Goal: Information Seeking & Learning: Find specific fact

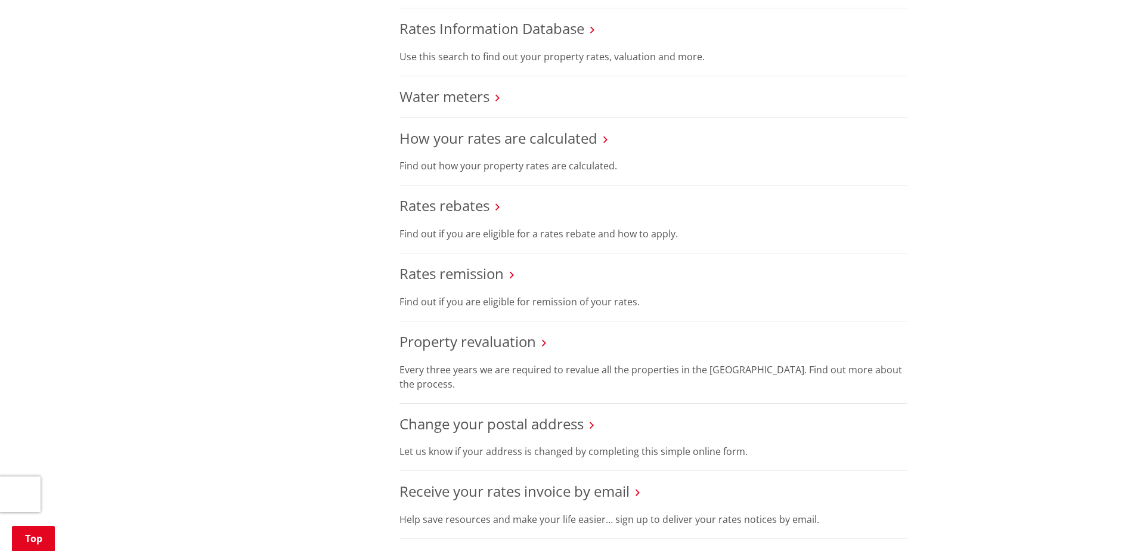
scroll to position [298, 0]
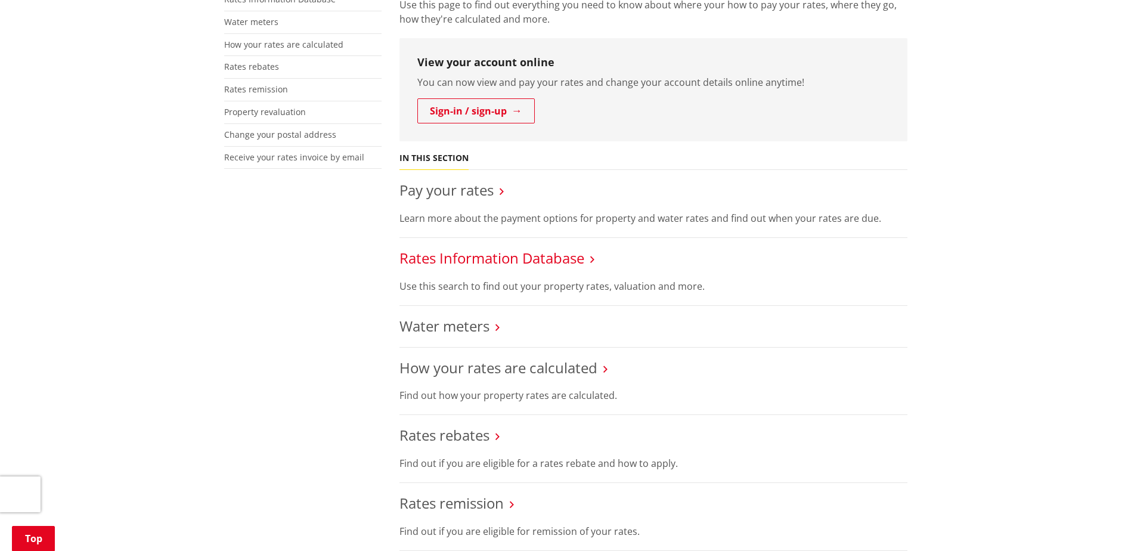
click at [532, 261] on link "Rates Information Database" at bounding box center [491, 258] width 185 height 20
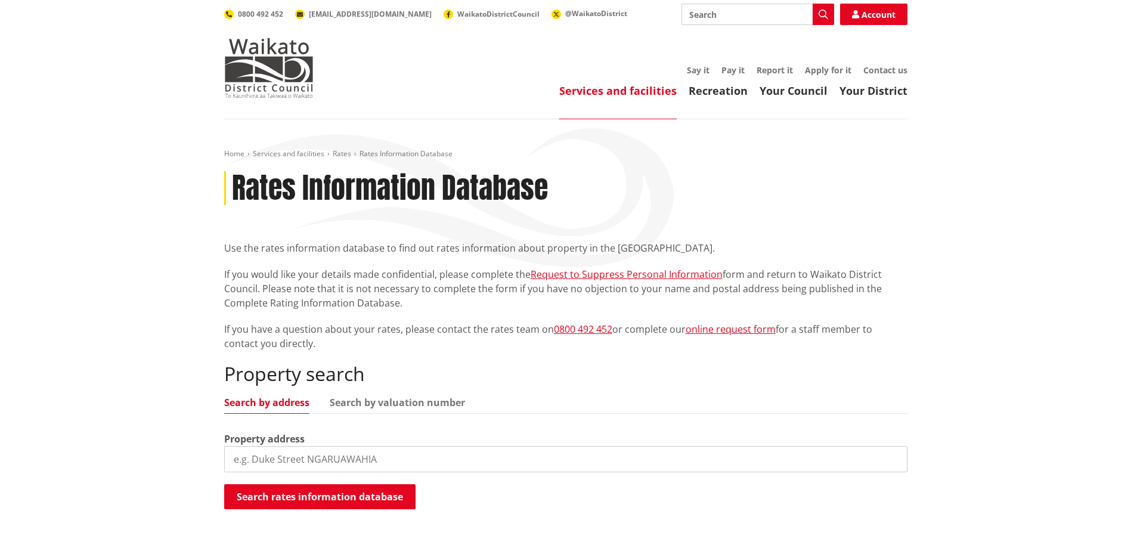
click at [267, 457] on input "search" at bounding box center [565, 459] width 683 height 26
click at [252, 459] on input "search" at bounding box center [565, 459] width 683 height 26
click at [312, 495] on button "Search rates information database" at bounding box center [319, 496] width 191 height 25
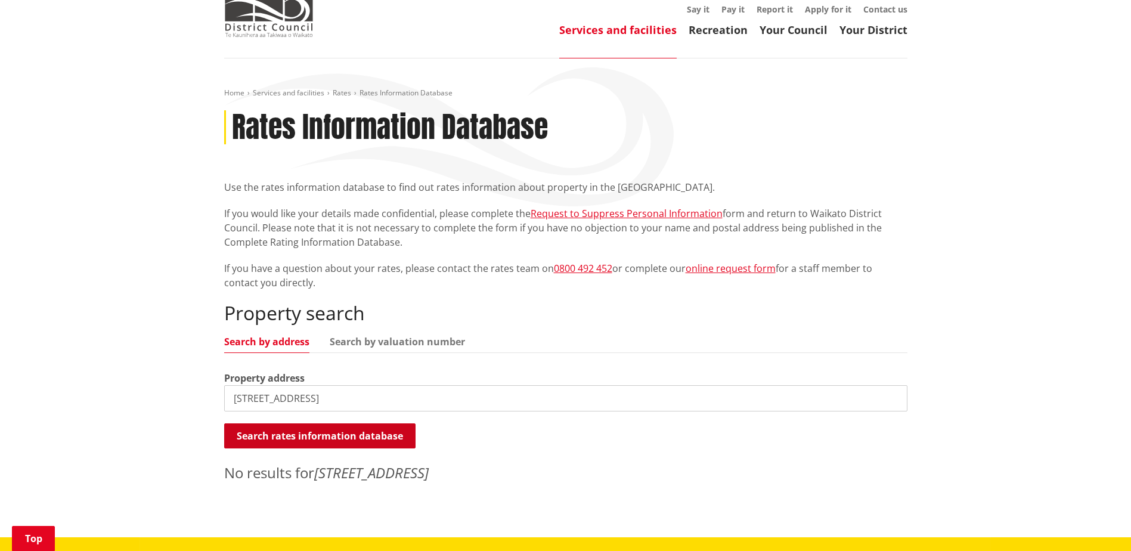
scroll to position [60, 0]
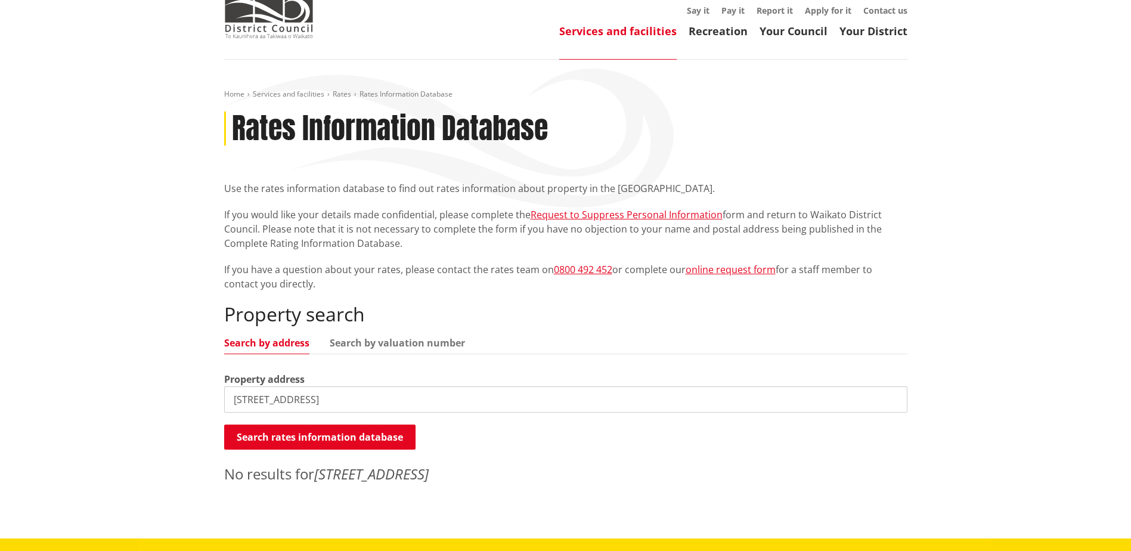
click at [234, 399] on input "10 Blake Road" at bounding box center [565, 399] width 683 height 26
drag, startPoint x: 305, startPoint y: 401, endPoint x: 214, endPoint y: 402, distance: 90.6
click at [214, 402] on div "Home Services and facilities Rates Rates Information Database Rates Information…" at bounding box center [565, 299] width 1131 height 479
type input "10 Blake Road Waitahanui"
click at [297, 435] on button "Search rates information database" at bounding box center [319, 436] width 191 height 25
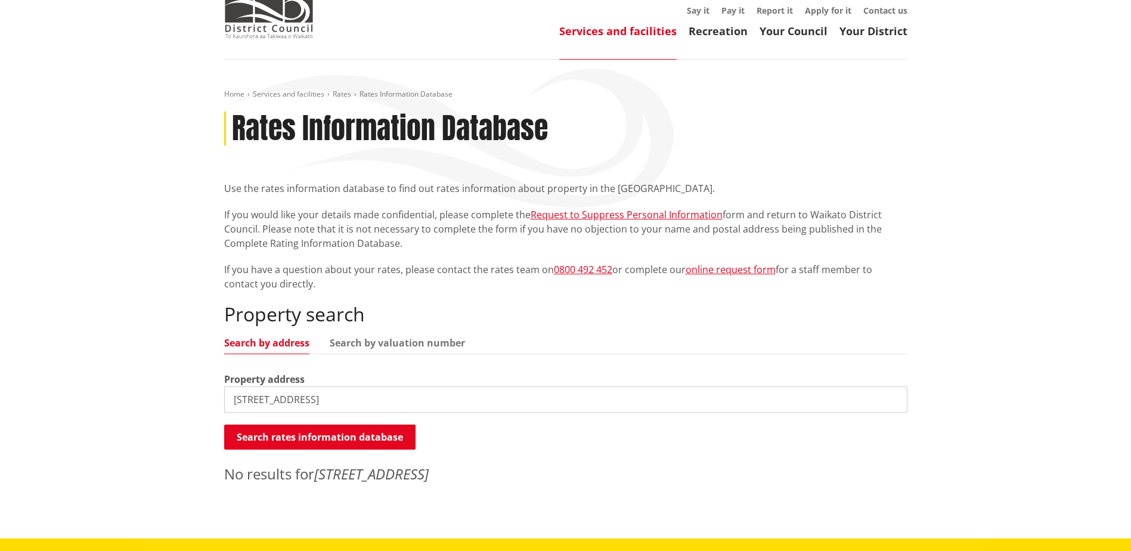
click at [383, 476] on em "10 Blake Road Waitahanui" at bounding box center [371, 474] width 114 height 20
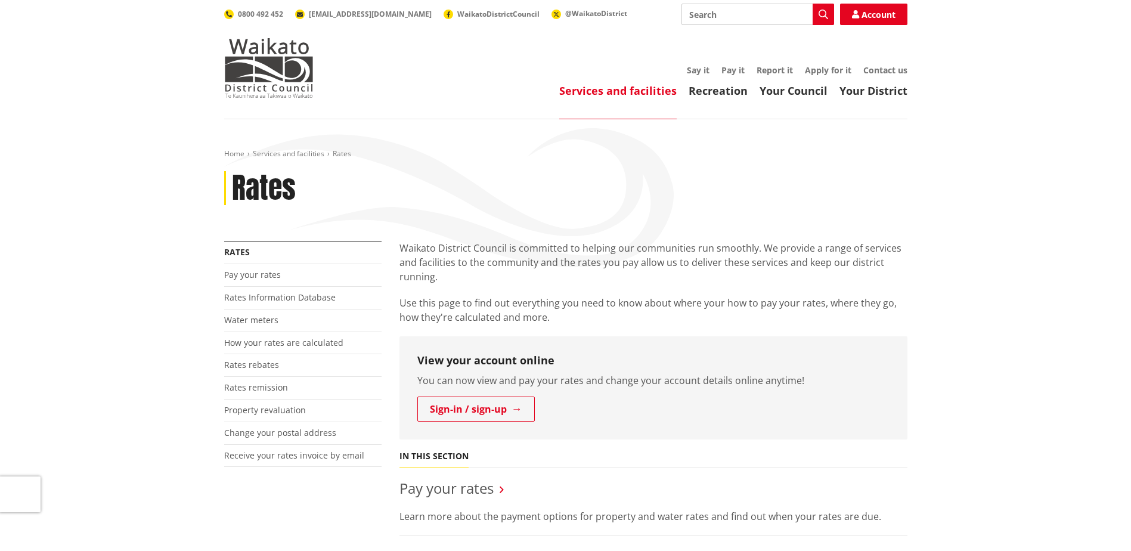
scroll to position [298, 0]
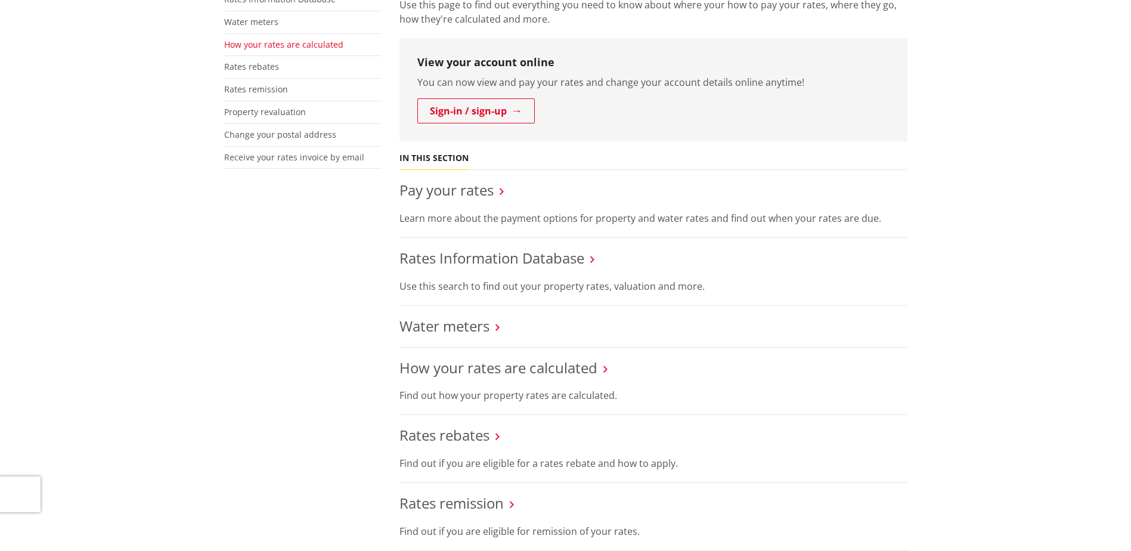
click at [263, 42] on link "How your rates are calculated" at bounding box center [283, 44] width 119 height 11
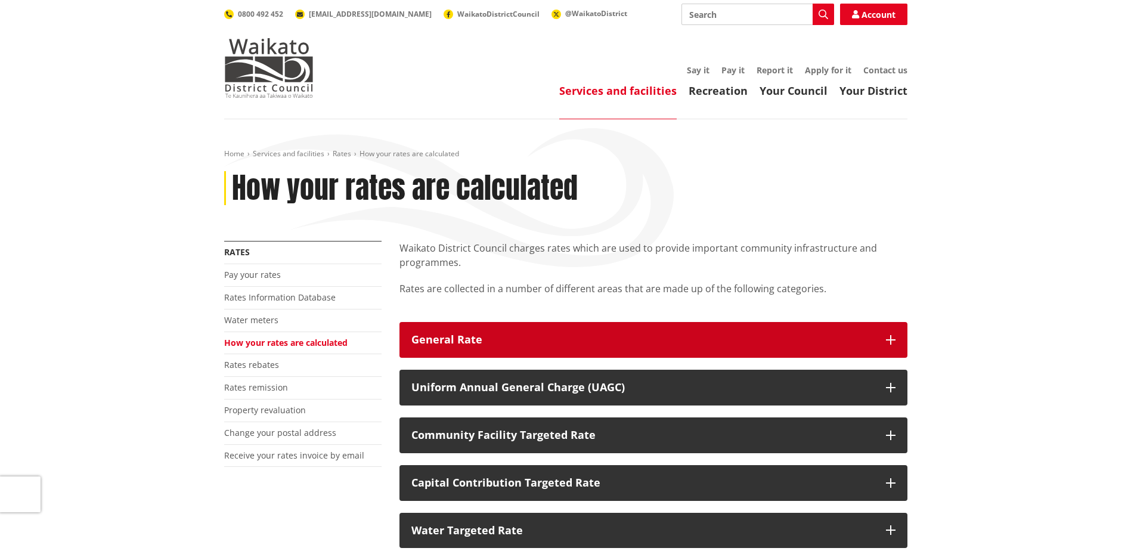
click at [891, 339] on icon "button" at bounding box center [891, 340] width 10 height 10
